Goal: Transaction & Acquisition: Purchase product/service

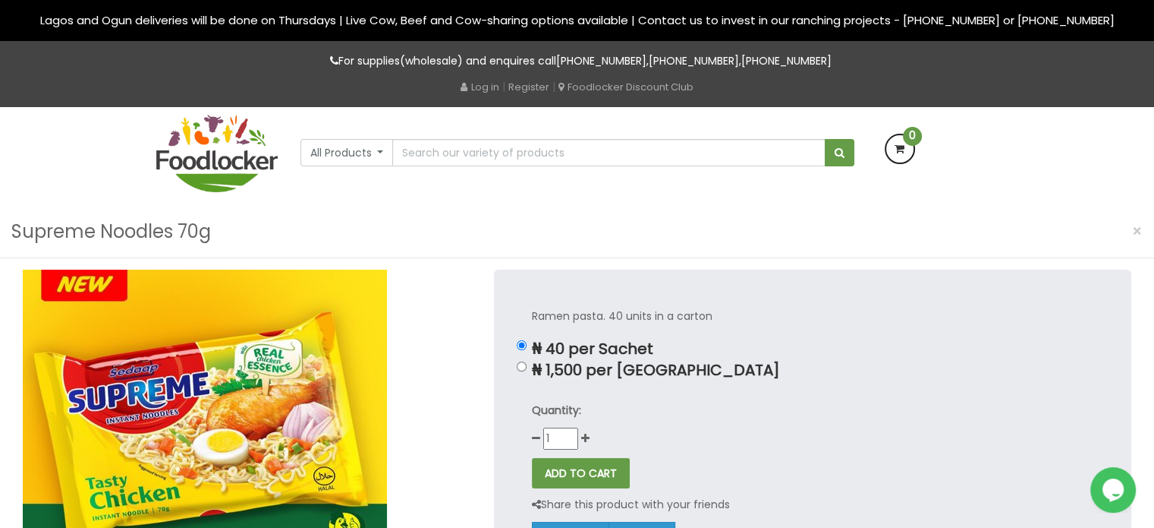
click at [273, 374] on img at bounding box center [205, 425] width 364 height 312
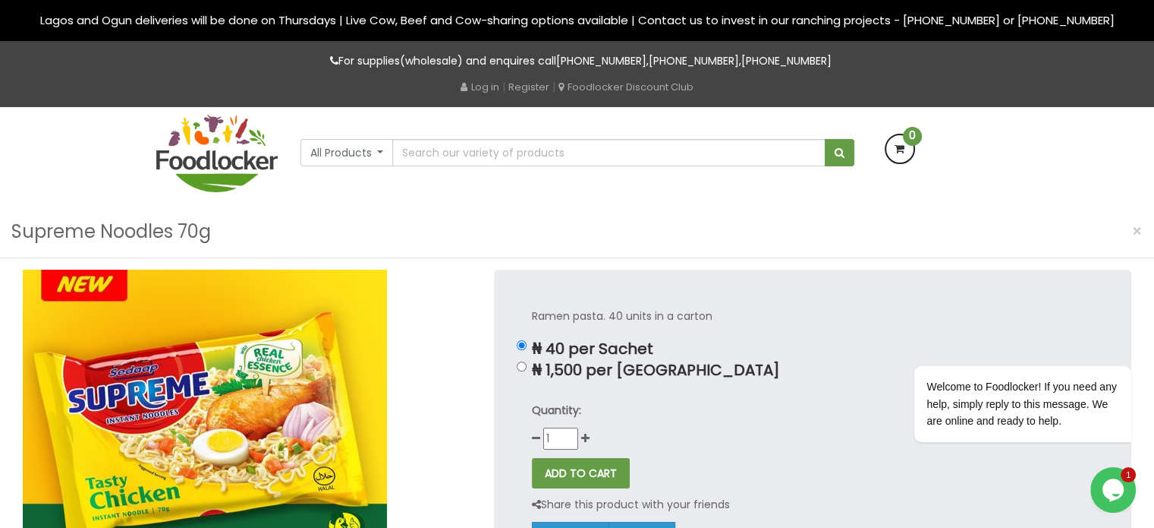
click at [273, 374] on img at bounding box center [205, 425] width 364 height 312
click at [264, 383] on img at bounding box center [205, 425] width 364 height 312
